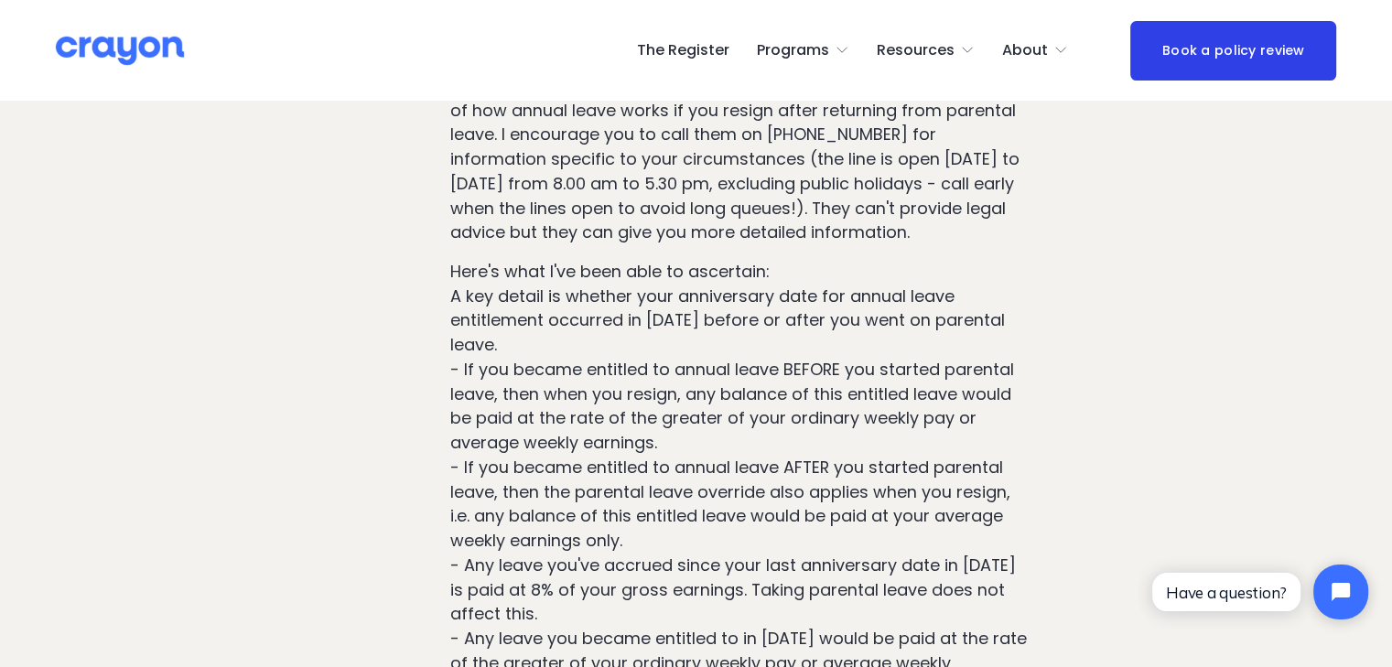
scroll to position [13267, 0]
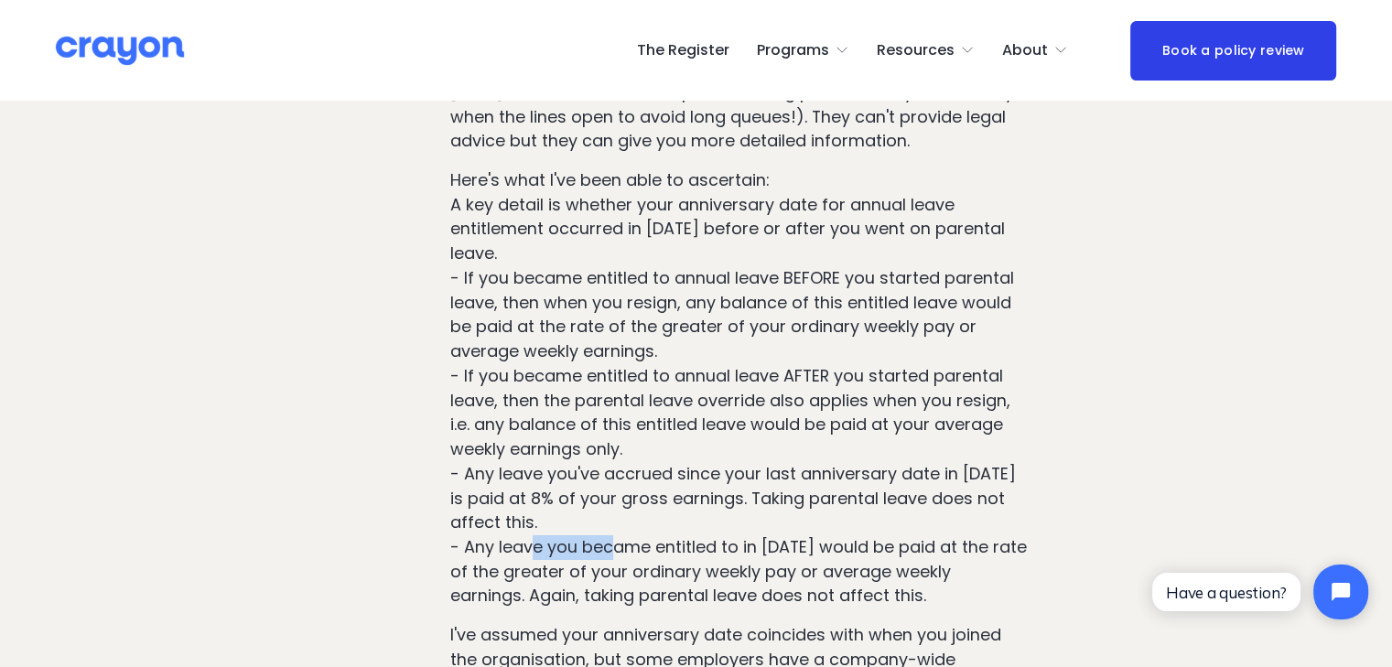
drag, startPoint x: 529, startPoint y: 445, endPoint x: 608, endPoint y: 463, distance: 80.8
click at [608, 463] on p "Here's what I've been able to ascertain: A key detail is whether your anniversa…" at bounding box center [739, 388] width 579 height 440
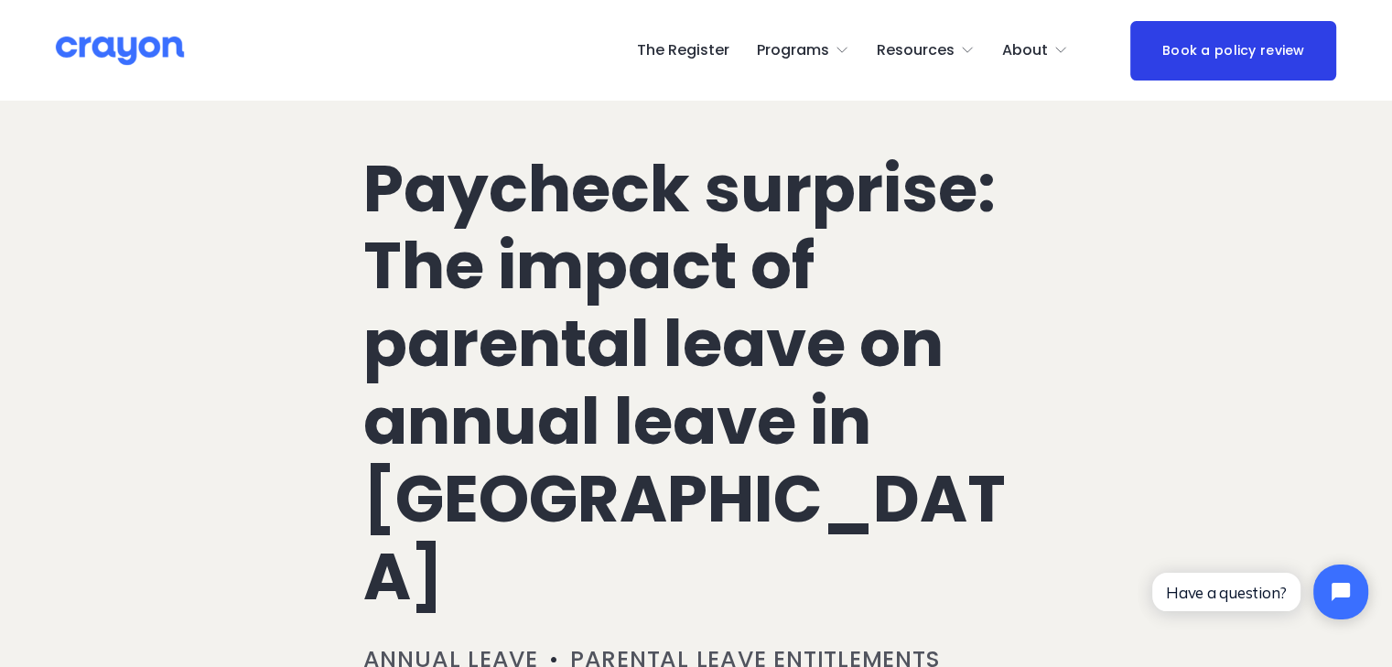
scroll to position [0, 0]
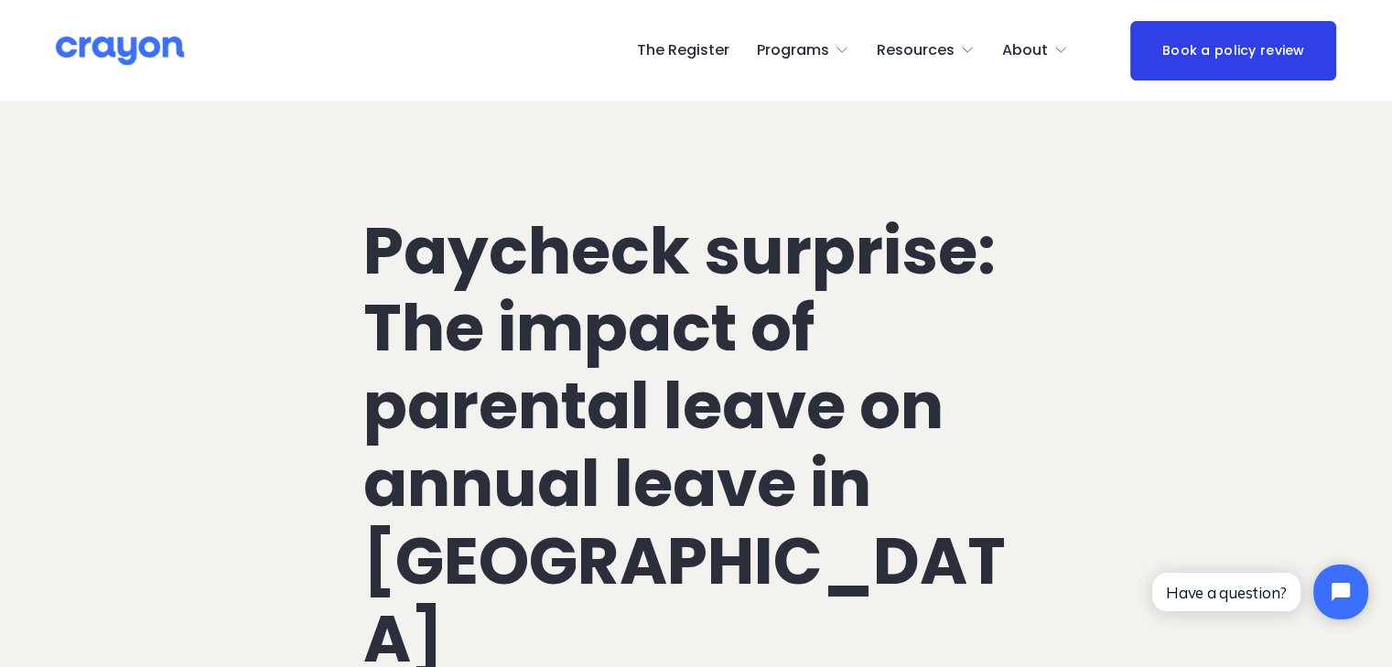
click at [0, 0] on span "About Us" at bounding box center [0, 0] width 0 height 0
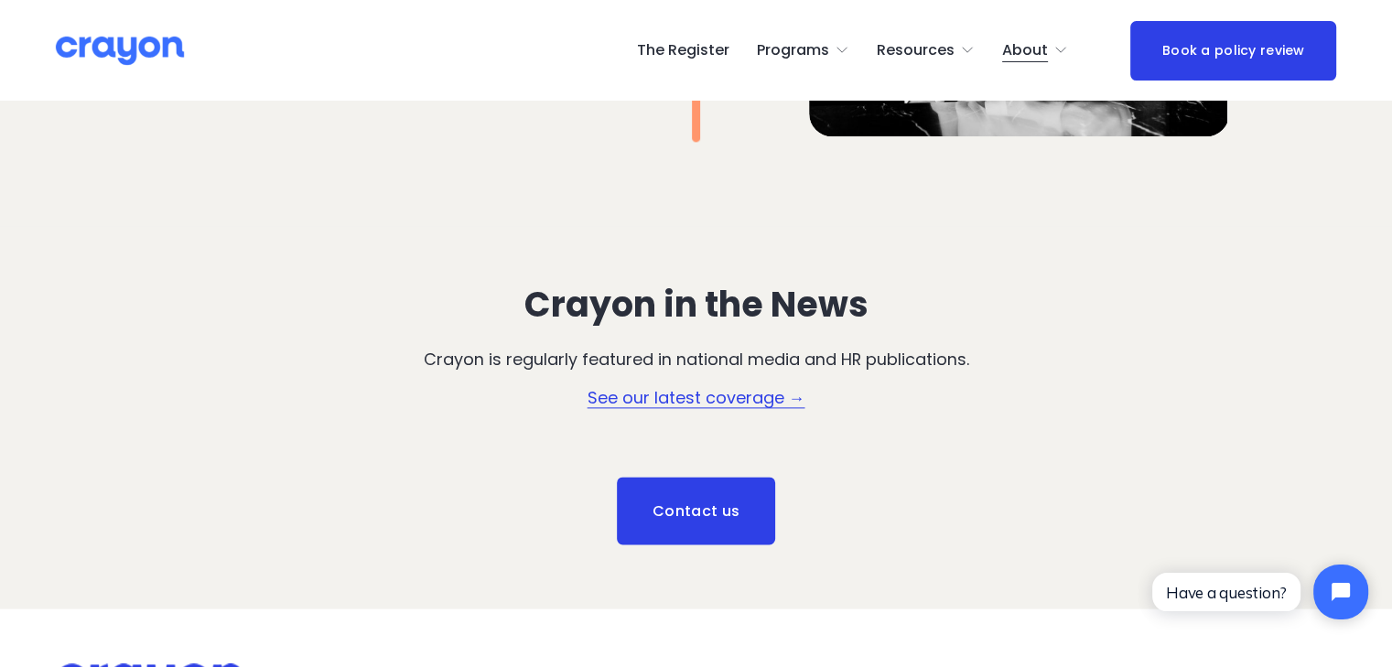
scroll to position [2563, 0]
